Goal: Task Accomplishment & Management: Use online tool/utility

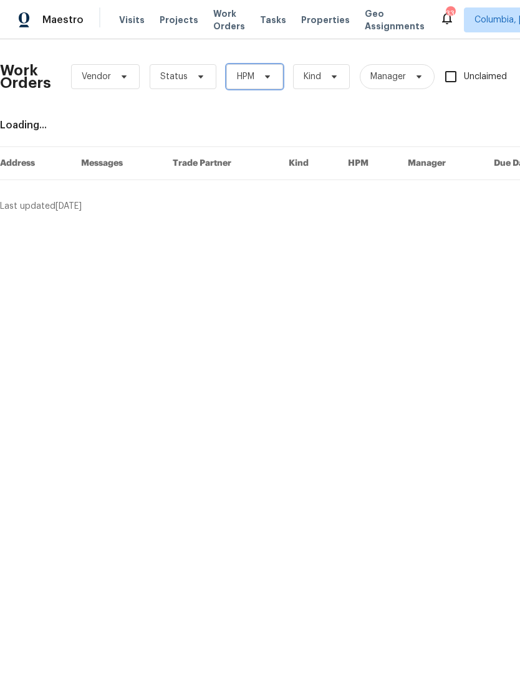
click at [269, 75] on icon at bounding box center [267, 77] width 10 height 10
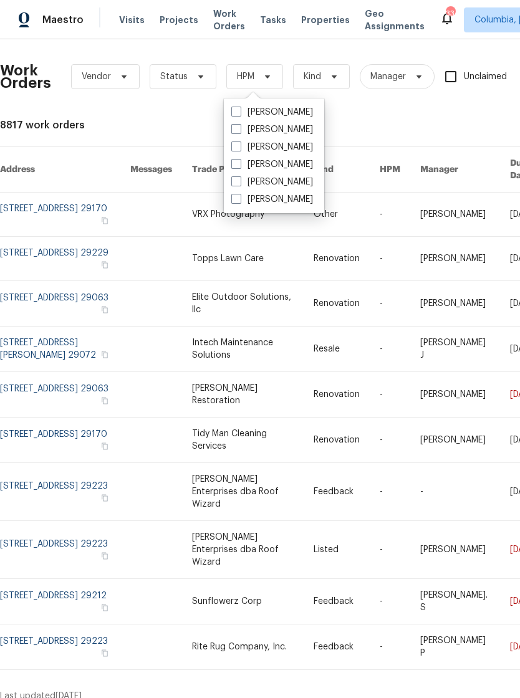
click at [287, 184] on label "[PERSON_NAME]" at bounding box center [272, 182] width 82 height 12
click at [239, 184] on input "[PERSON_NAME]" at bounding box center [235, 180] width 8 height 8
checkbox input "true"
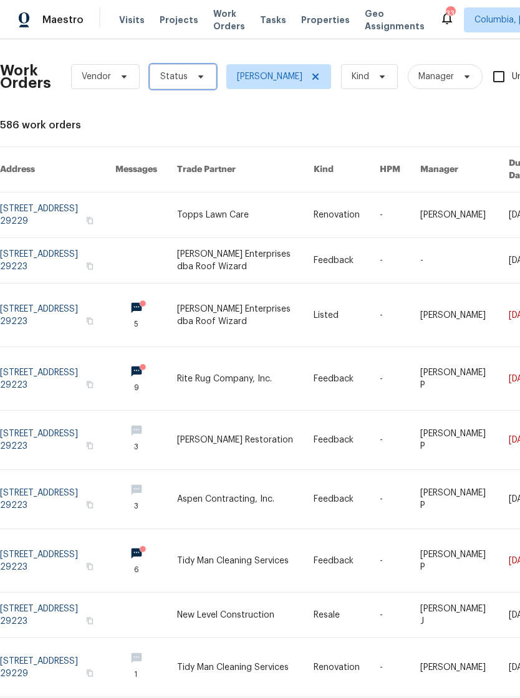
click at [181, 76] on span "Status" at bounding box center [173, 76] width 27 height 12
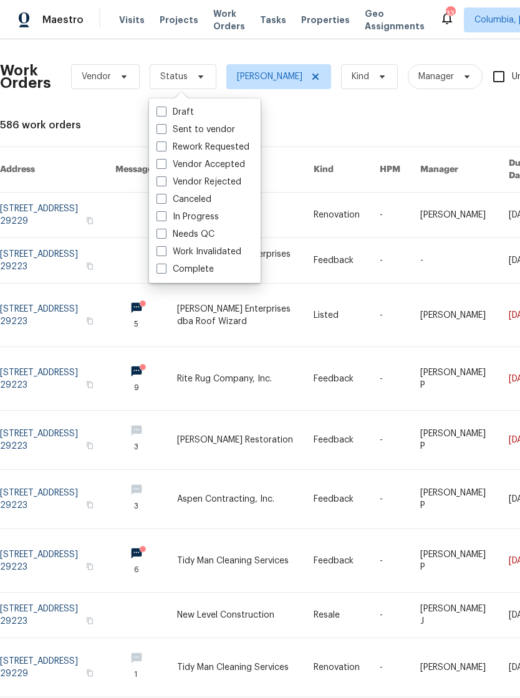
click at [162, 234] on span at bounding box center [161, 234] width 10 height 10
click at [162, 234] on input "Needs QC" at bounding box center [160, 232] width 8 height 8
checkbox input "true"
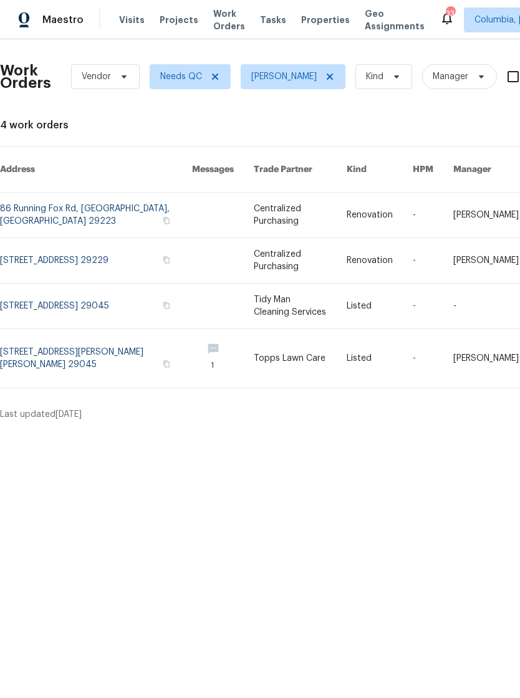
click at [28, 289] on link at bounding box center [96, 306] width 192 height 45
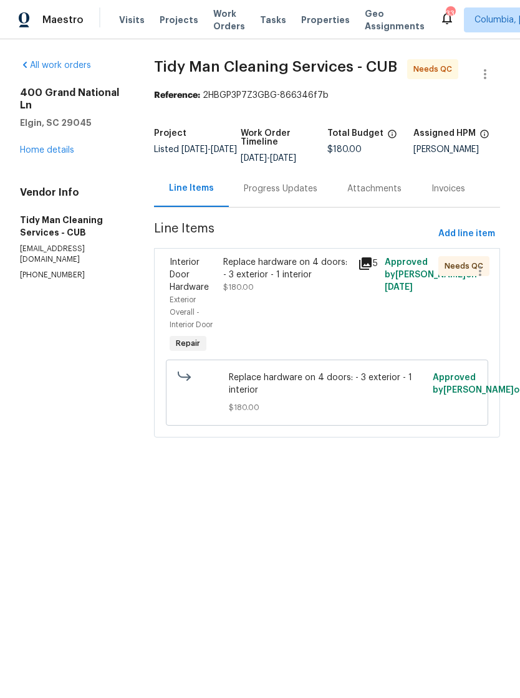
click at [282, 188] on div "Progress Updates" at bounding box center [281, 189] width 74 height 12
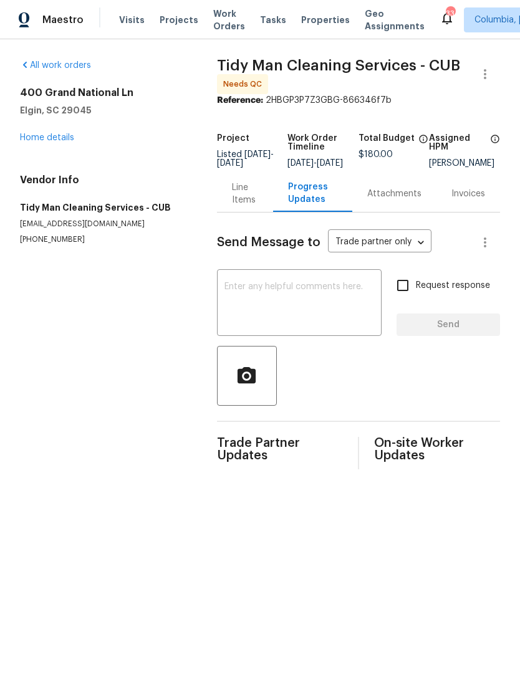
click at [250, 203] on div "Line Items" at bounding box center [245, 193] width 26 height 25
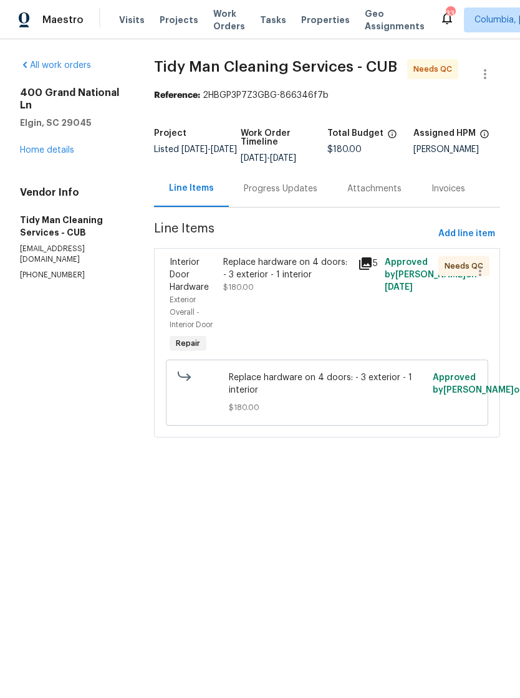
click at [279, 295] on div "Replace hardware on 4 doors: - 3 exterior - 1 interior $180.00" at bounding box center [286, 305] width 134 height 107
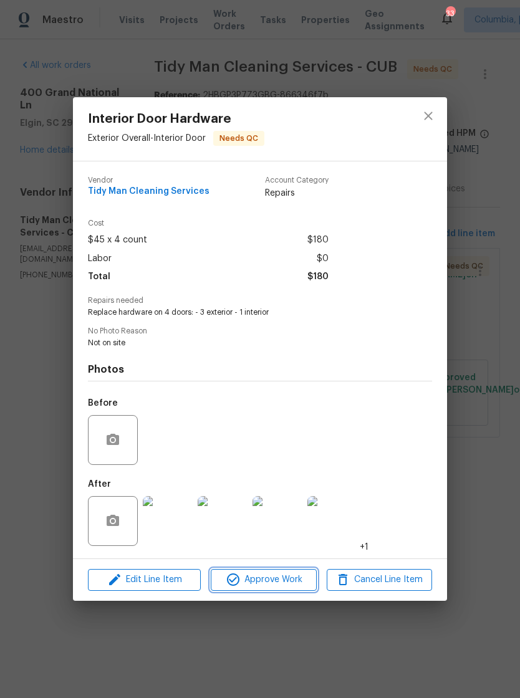
click at [270, 584] on span "Approve Work" at bounding box center [263, 580] width 98 height 16
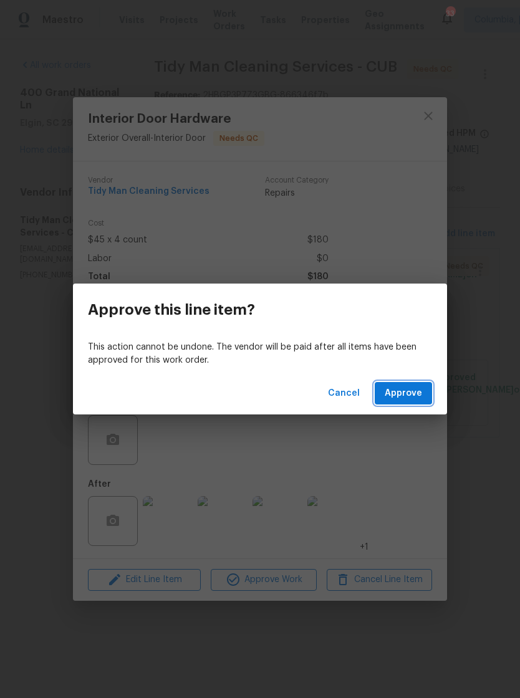
click at [403, 390] on span "Approve" at bounding box center [403, 394] width 37 height 16
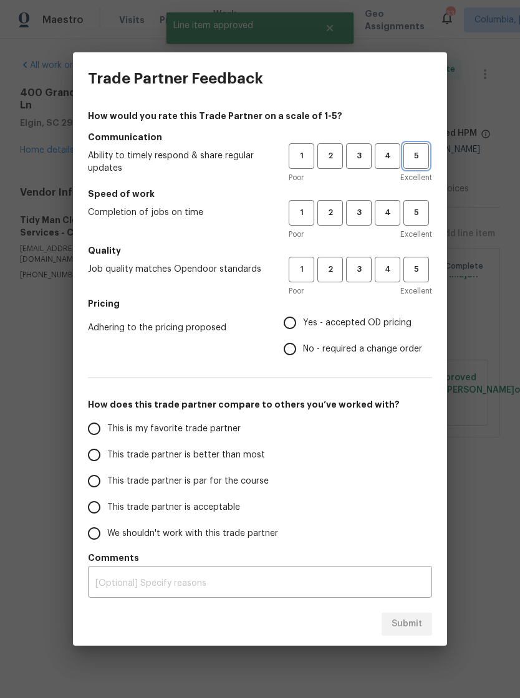
click at [427, 151] on span "5" at bounding box center [416, 156] width 23 height 14
click at [418, 214] on span "5" at bounding box center [416, 213] width 23 height 14
click at [416, 274] on span "5" at bounding box center [416, 269] width 23 height 14
click at [302, 326] on input "Yes - accepted OD pricing" at bounding box center [290, 323] width 26 height 26
radio input "true"
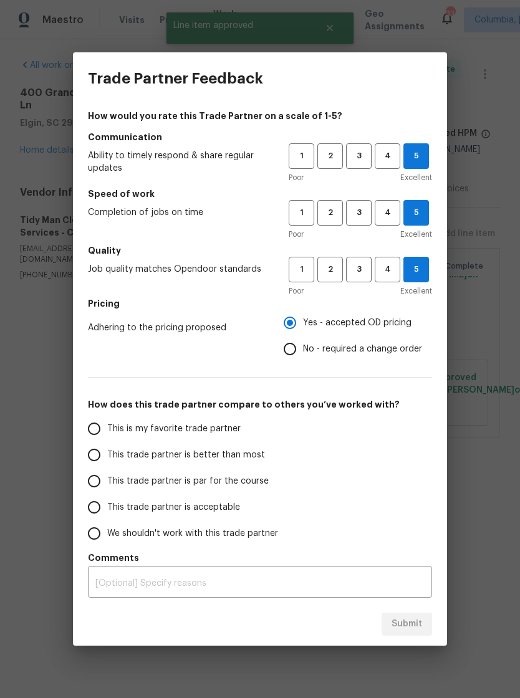
click at [180, 424] on span "This is my favorite trade partner" at bounding box center [173, 429] width 133 height 13
click at [107, 424] on input "This is my favorite trade partner" at bounding box center [94, 429] width 26 height 26
click at [408, 631] on span "Submit" at bounding box center [406, 624] width 31 height 16
radio input "true"
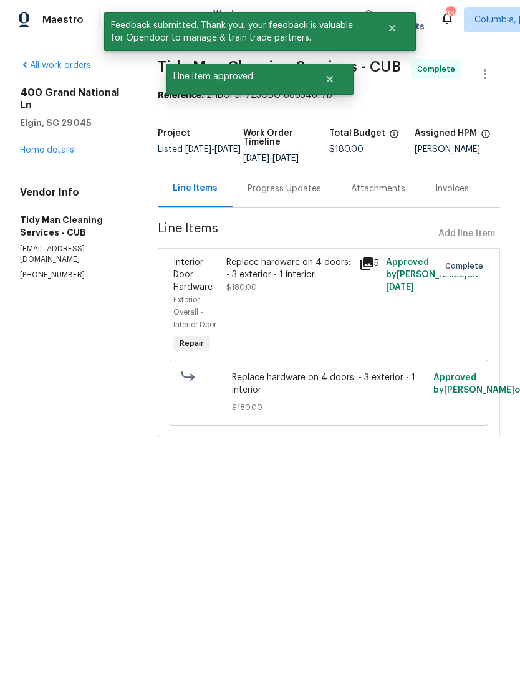
click at [60, 146] on link "Home details" at bounding box center [47, 150] width 54 height 9
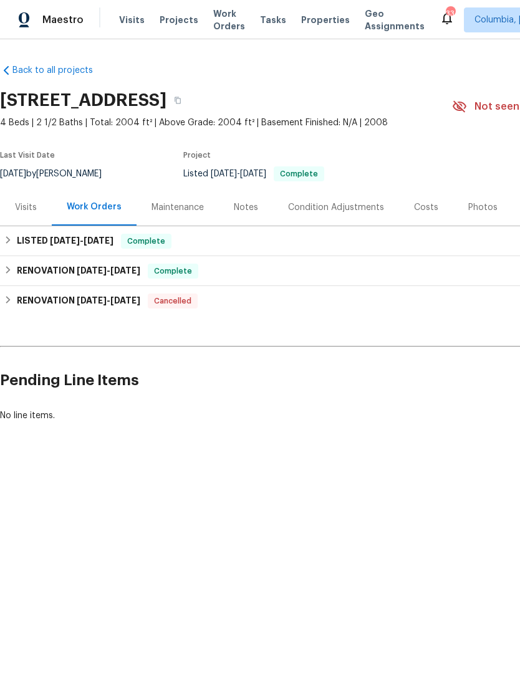
click at [221, 22] on span "Work Orders" at bounding box center [229, 19] width 32 height 25
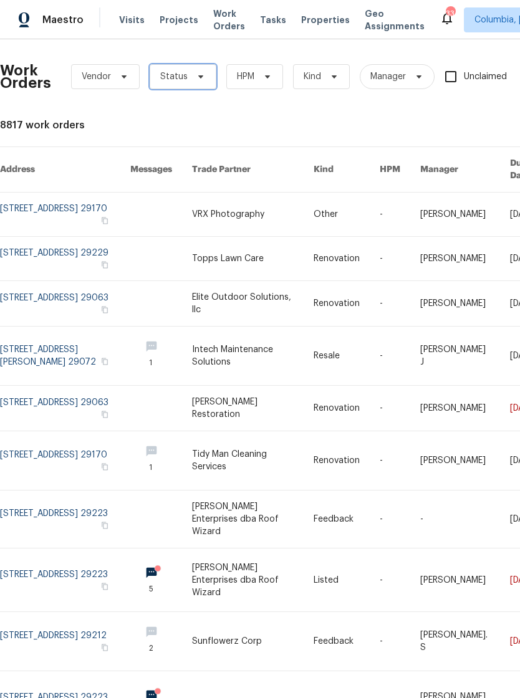
click at [188, 73] on span "Status" at bounding box center [183, 76] width 67 height 25
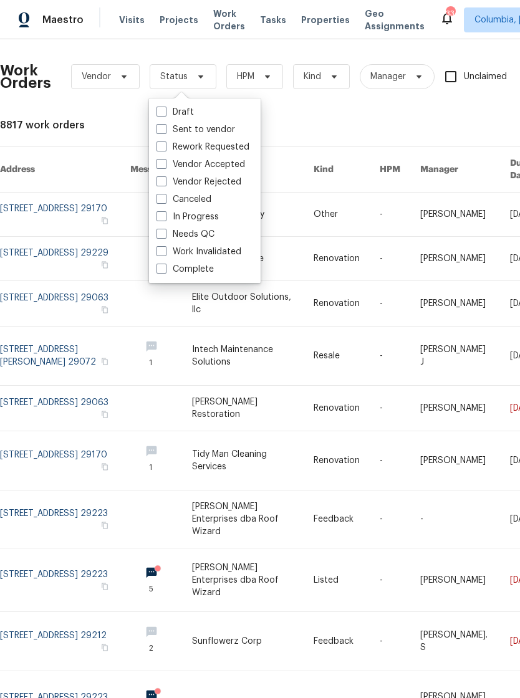
click at [208, 239] on label "Needs QC" at bounding box center [185, 234] width 58 height 12
click at [165, 236] on input "Needs QC" at bounding box center [160, 232] width 8 height 8
checkbox input "true"
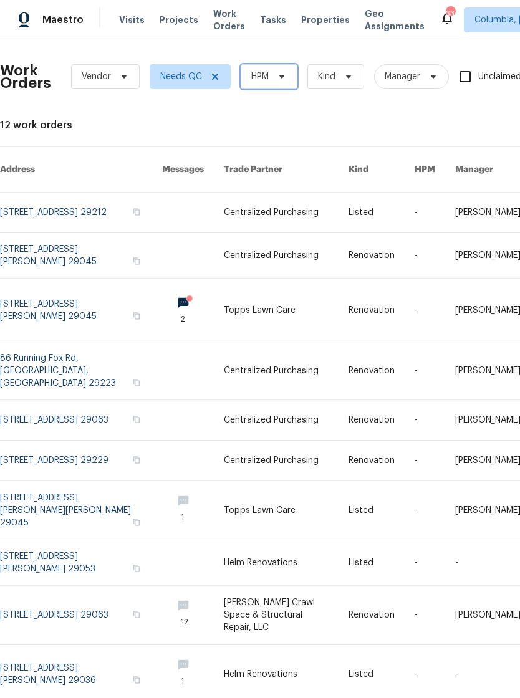
click at [287, 74] on icon at bounding box center [282, 77] width 10 height 10
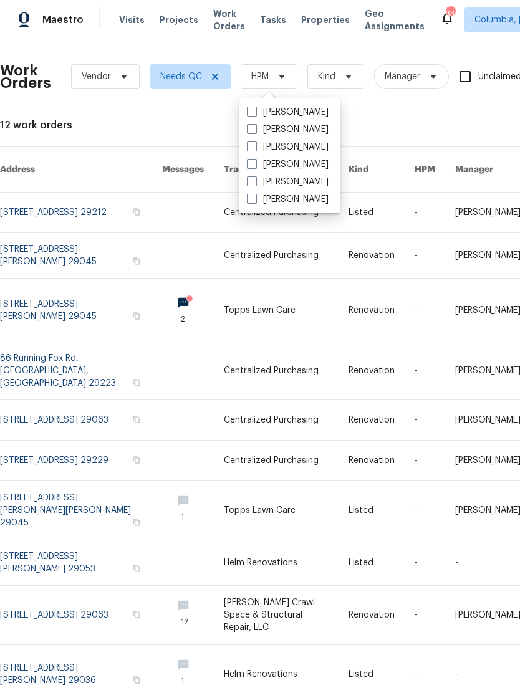
click at [315, 178] on label "[PERSON_NAME]" at bounding box center [288, 182] width 82 height 12
click at [255, 178] on input "[PERSON_NAME]" at bounding box center [251, 180] width 8 height 8
checkbox input "true"
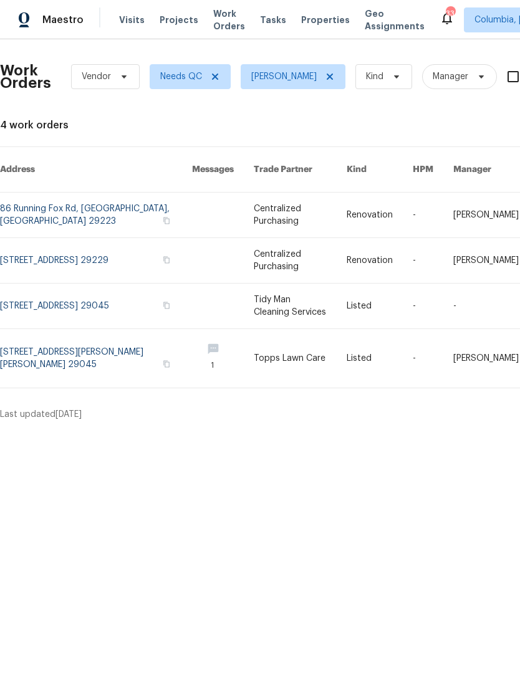
click at [107, 431] on html "Maestro Visits Projects Work Orders Tasks Properties Geo Assignments [GEOGRAPHI…" at bounding box center [260, 215] width 520 height 431
click at [40, 340] on link at bounding box center [96, 358] width 192 height 59
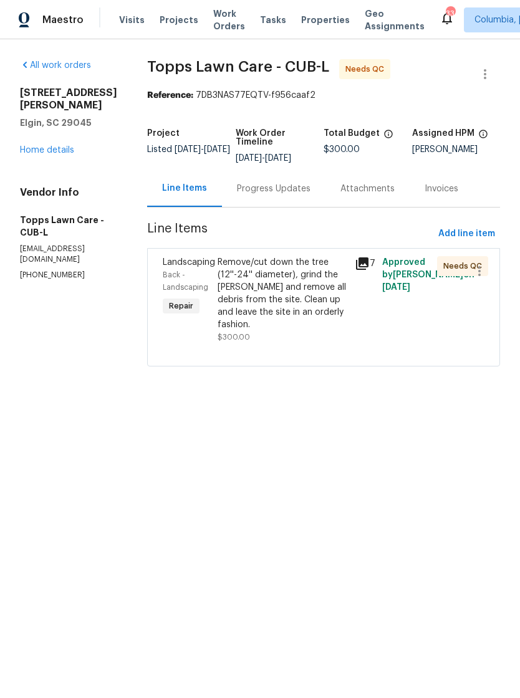
click at [231, 296] on div "Remove/cut down the tree (12''-24'' diameter), grind the [PERSON_NAME] and remo…" at bounding box center [283, 293] width 130 height 75
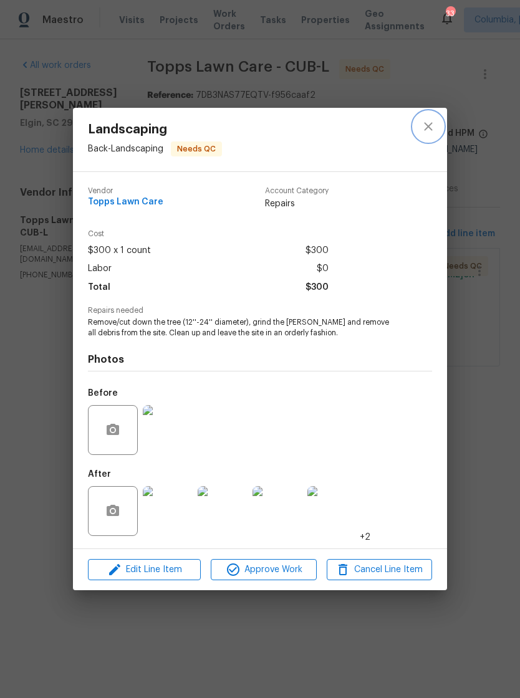
click at [426, 120] on icon "close" at bounding box center [428, 126] width 15 height 15
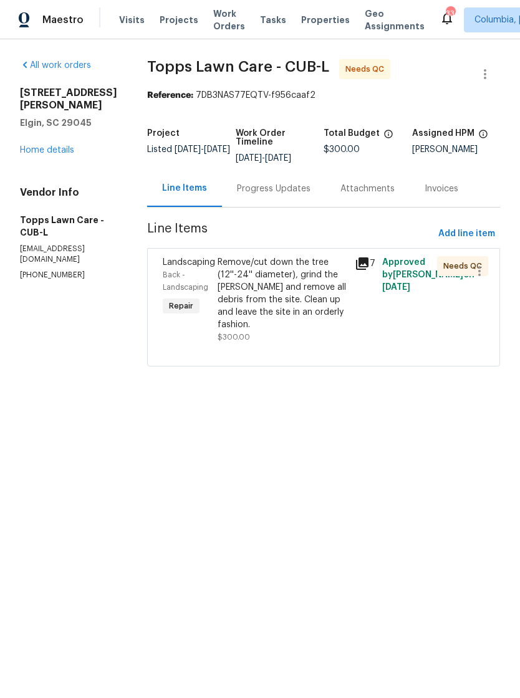
click at [246, 193] on div "Progress Updates" at bounding box center [274, 189] width 74 height 12
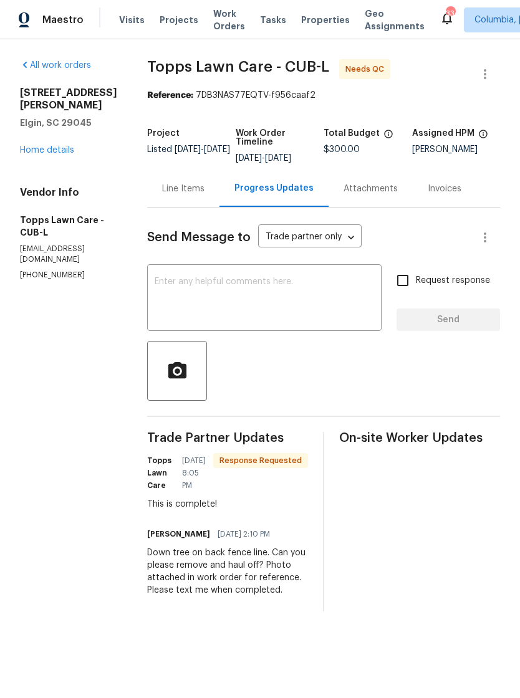
click at [160, 196] on div "Line Items" at bounding box center [183, 188] width 72 height 37
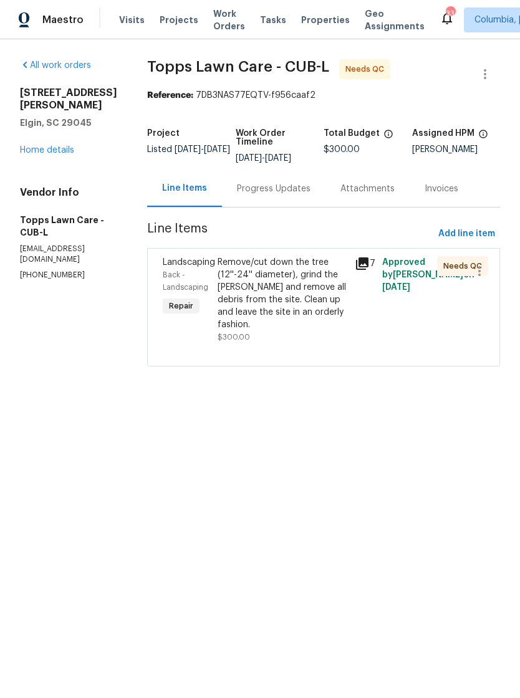
click at [229, 296] on div "Remove/cut down the tree (12''-24'' diameter), grind the [PERSON_NAME] and remo…" at bounding box center [283, 293] width 130 height 75
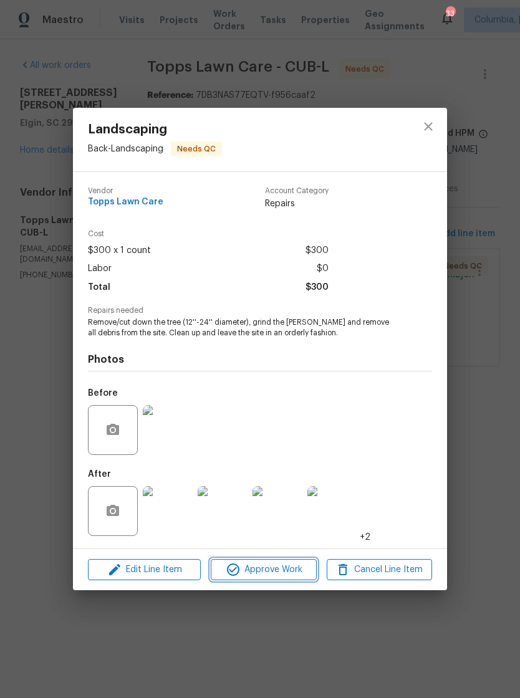
click at [247, 575] on span "Approve Work" at bounding box center [263, 570] width 98 height 16
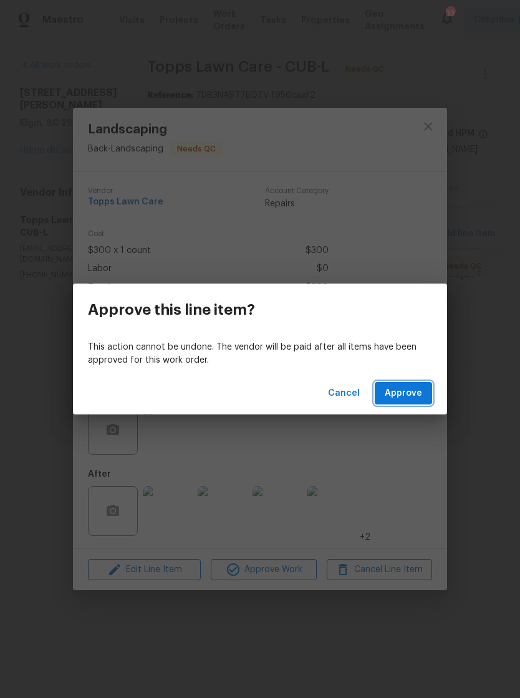
click at [395, 394] on span "Approve" at bounding box center [403, 394] width 37 height 16
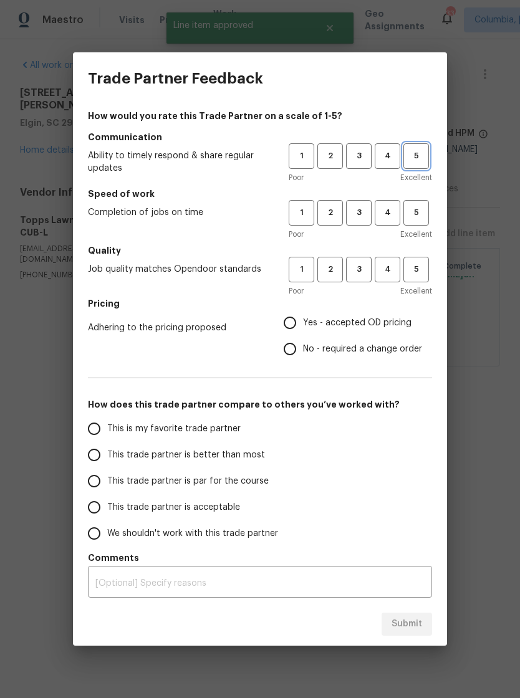
click at [416, 151] on span "5" at bounding box center [416, 156] width 23 height 14
click at [418, 212] on span "5" at bounding box center [416, 213] width 23 height 14
click at [416, 272] on span "5" at bounding box center [416, 269] width 23 height 14
click at [287, 329] on input "Yes - accepted OD pricing" at bounding box center [290, 323] width 26 height 26
radio input "true"
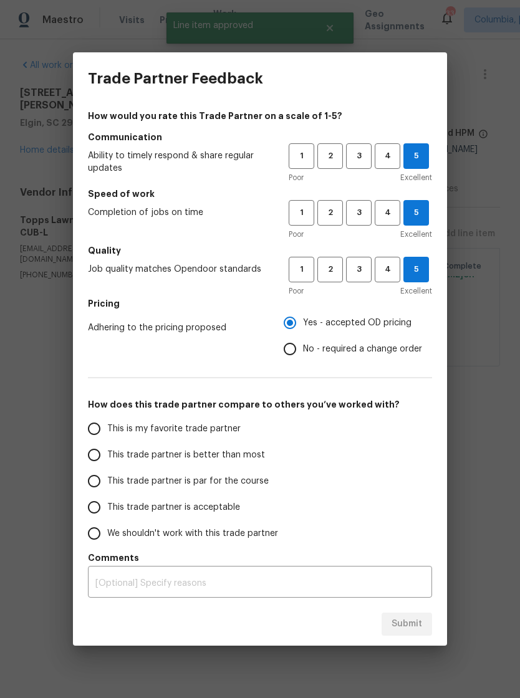
click at [89, 429] on input "This is my favorite trade partner" at bounding box center [94, 429] width 26 height 26
click at [411, 624] on span "Submit" at bounding box center [406, 624] width 31 height 16
radio input "true"
radio input "false"
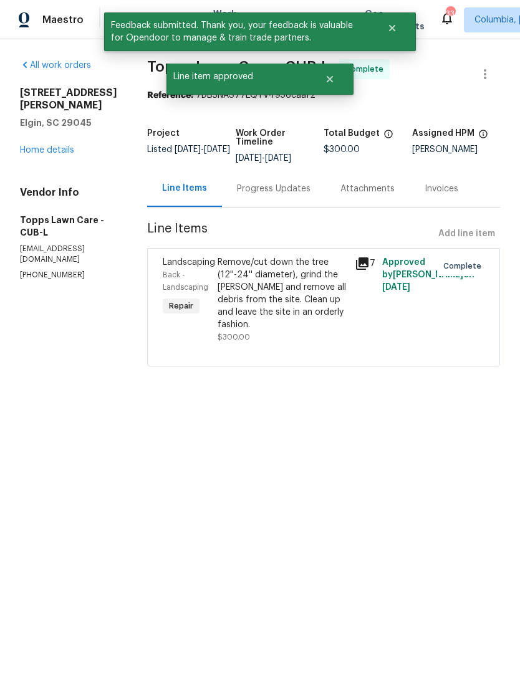
click at [26, 150] on link "Home details" at bounding box center [47, 150] width 54 height 9
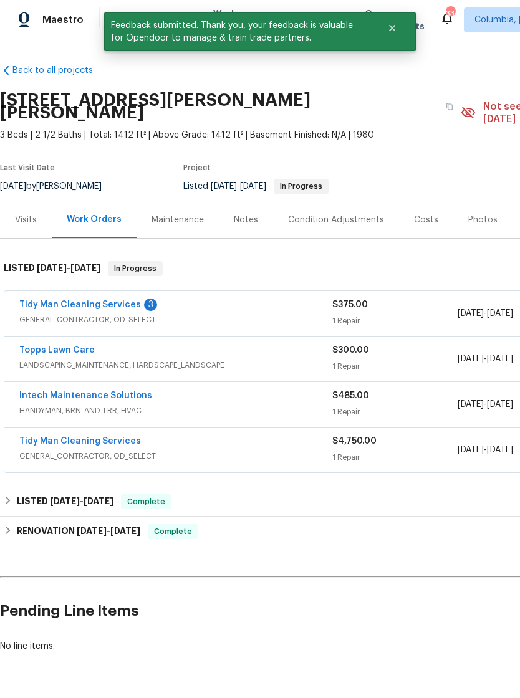
click at [389, 137] on section "[STREET_ADDRESS][PERSON_NAME][PERSON_NAME] 3 Beds | 2 1/2 Baths | Total: 1412 f…" at bounding box center [352, 142] width 704 height 117
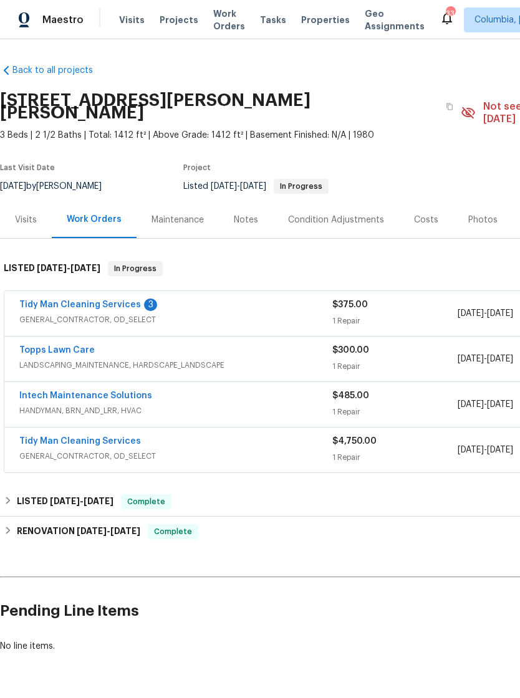
click at [216, 30] on span "Work Orders" at bounding box center [229, 19] width 32 height 25
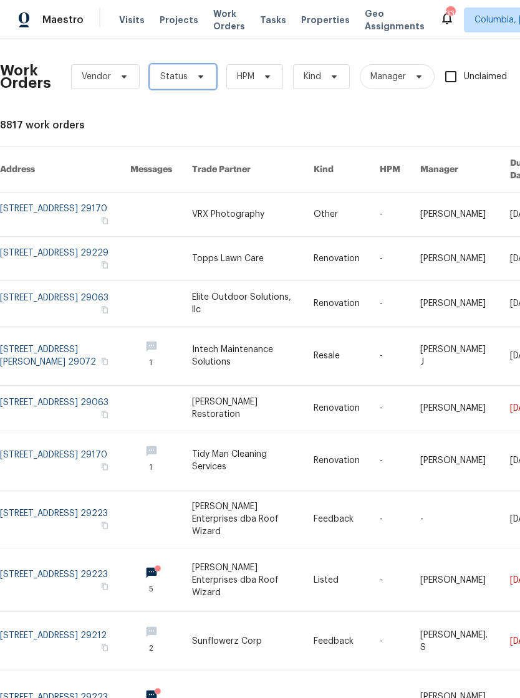
click at [179, 79] on span "Status" at bounding box center [173, 76] width 27 height 12
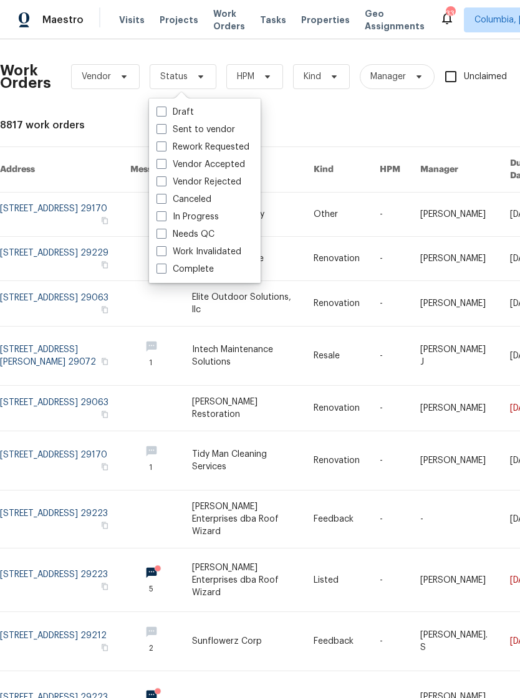
click at [165, 236] on span at bounding box center [161, 234] width 10 height 10
click at [165, 236] on input "Needs QC" at bounding box center [160, 232] width 8 height 8
checkbox input "true"
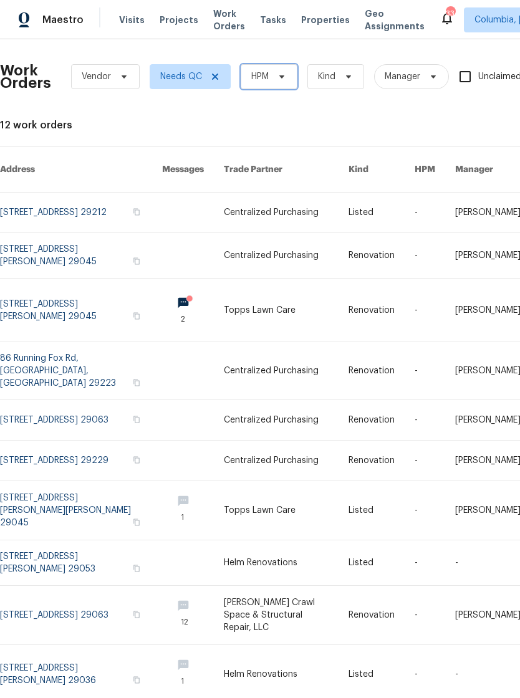
click at [279, 82] on span "HPM" at bounding box center [269, 76] width 57 height 25
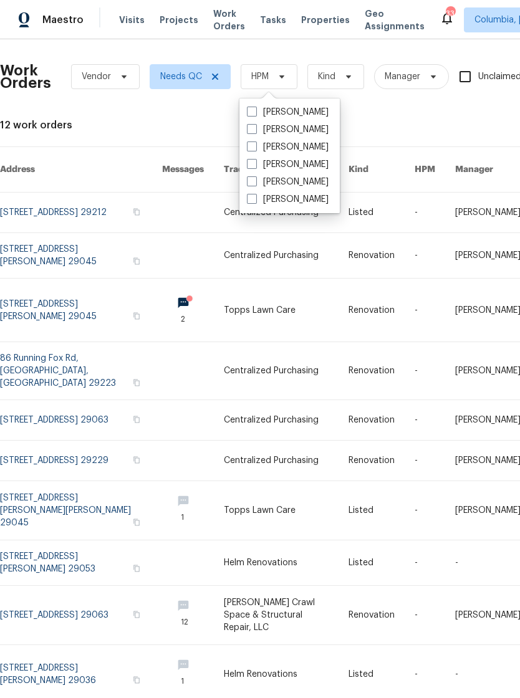
click at [258, 180] on label "[PERSON_NAME]" at bounding box center [288, 182] width 82 height 12
click at [255, 180] on input "[PERSON_NAME]" at bounding box center [251, 180] width 8 height 8
checkbox input "true"
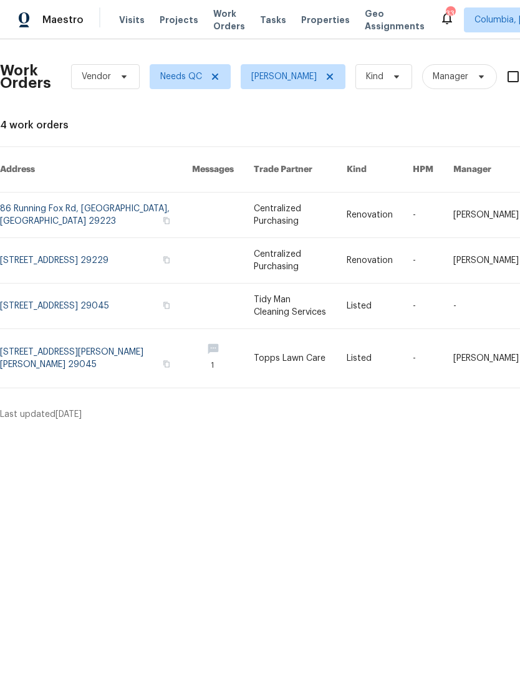
click at [77, 333] on link at bounding box center [96, 358] width 192 height 59
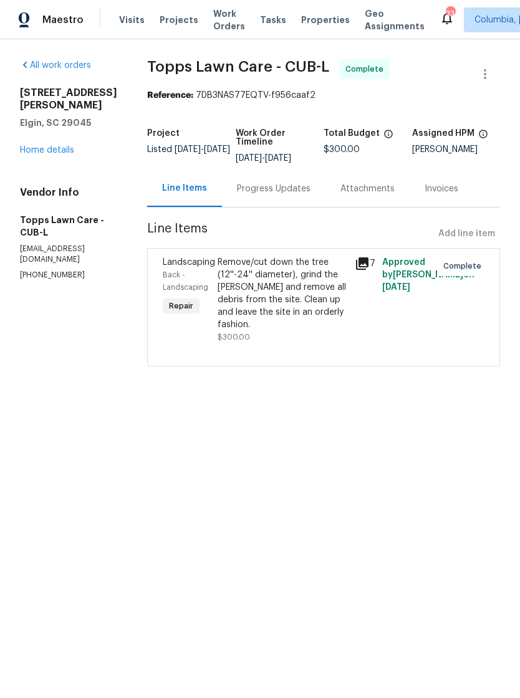
click at [57, 146] on link "Home details" at bounding box center [47, 150] width 54 height 9
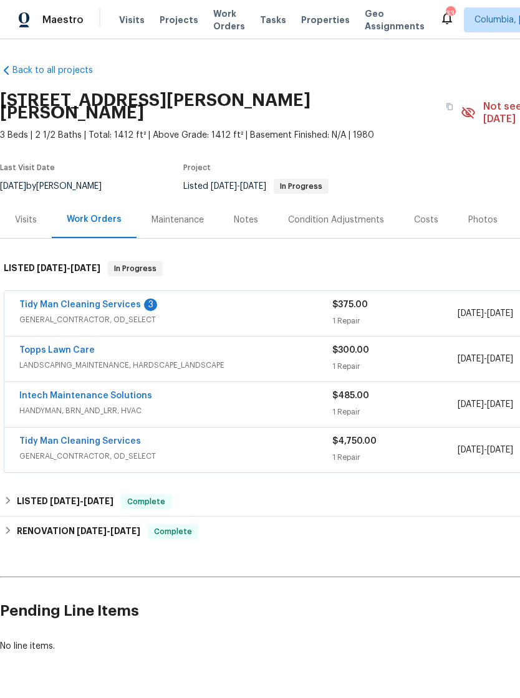
click at [106, 300] on link "Tidy Man Cleaning Services" at bounding box center [80, 304] width 122 height 9
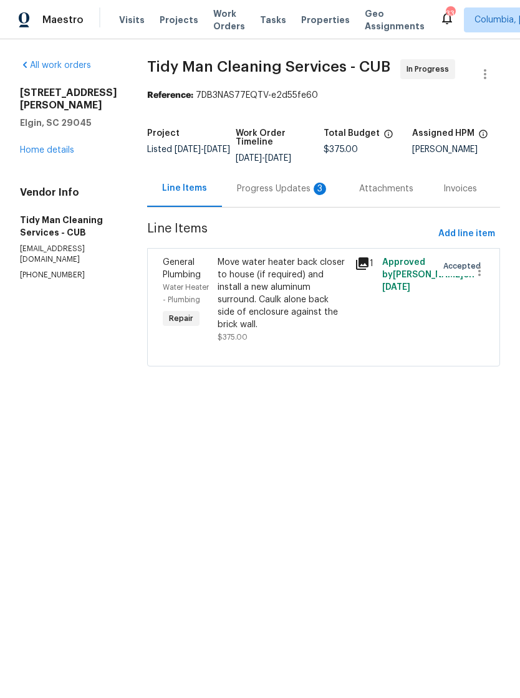
click at [266, 191] on div "Progress Updates 3" at bounding box center [283, 189] width 92 height 12
